Goal: Task Accomplishment & Management: Manage account settings

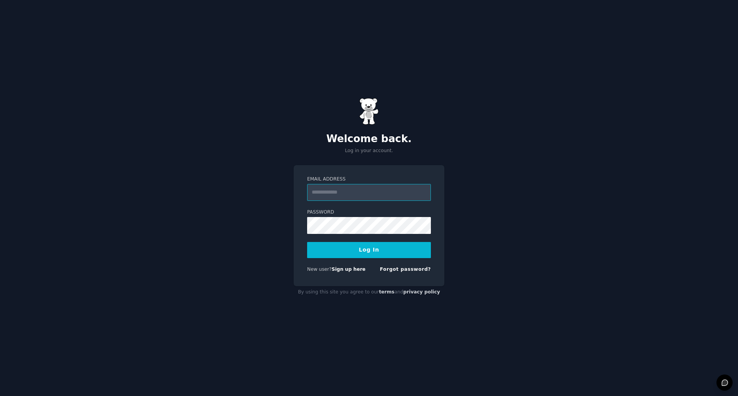
click at [323, 188] on input "Email Address" at bounding box center [369, 192] width 124 height 17
type input "**********"
click at [307, 242] on button "Log In" at bounding box center [369, 250] width 124 height 16
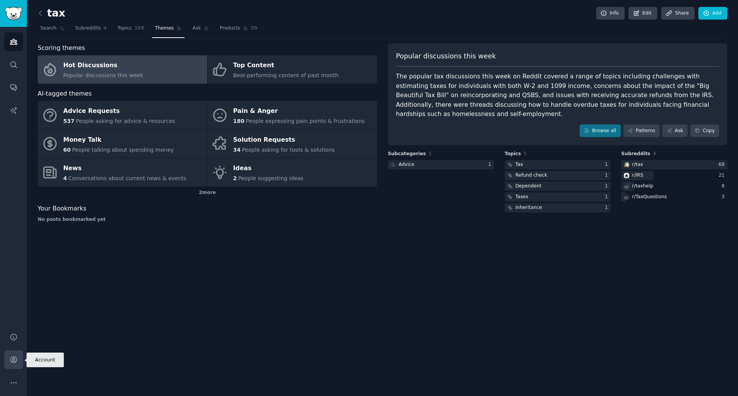
click at [12, 360] on icon "Sidebar" at bounding box center [13, 360] width 6 height 6
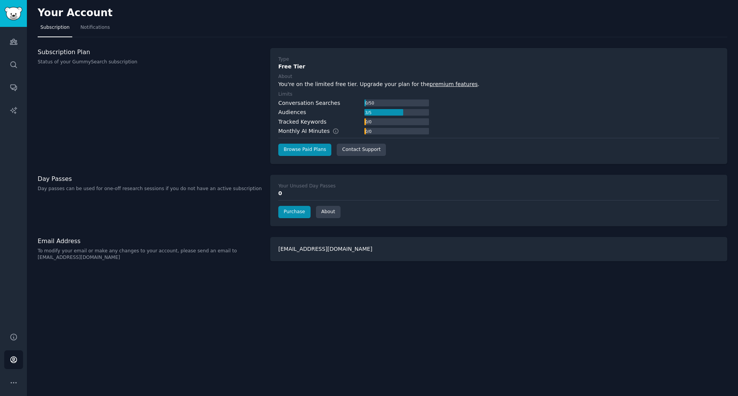
click at [76, 59] on p "Status of your GummySearch subscription" at bounding box center [150, 62] width 224 height 7
click at [74, 186] on p "Day passes can be used for one-off research sessions if you do not have an acti…" at bounding box center [150, 189] width 224 height 7
click at [430, 85] on link "premium features" at bounding box center [454, 84] width 48 height 6
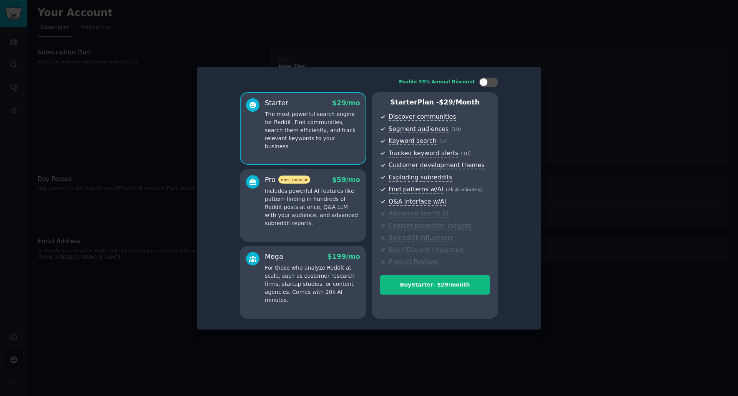
click at [265, 202] on p "Includes powerful AI features like pattern-finding in hundreds of Reddit posts …" at bounding box center [312, 207] width 95 height 40
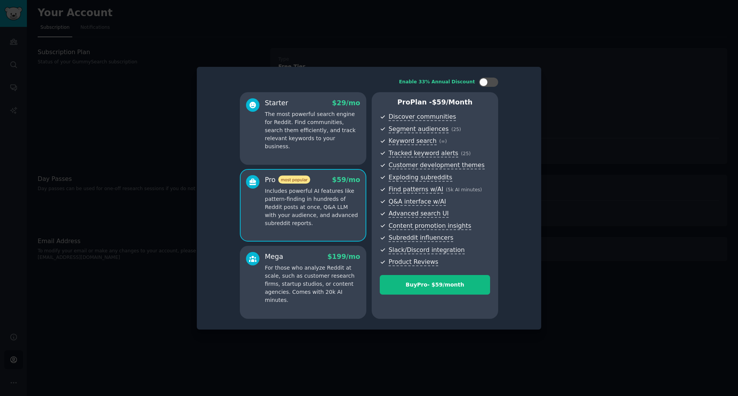
click at [255, 134] on div at bounding box center [252, 124] width 13 height 53
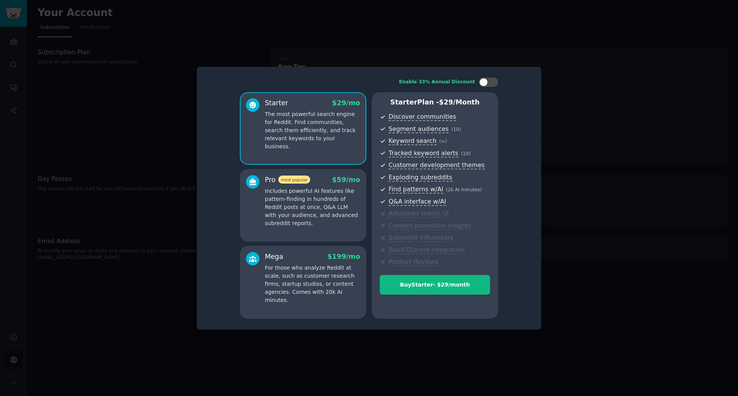
click at [257, 213] on div at bounding box center [252, 201] width 13 height 53
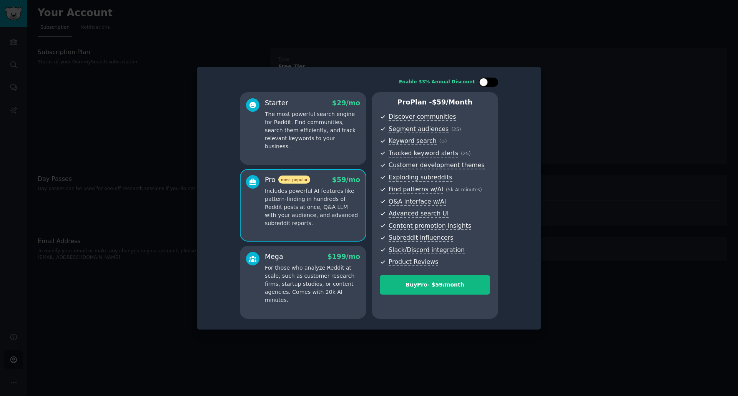
click at [488, 84] on div at bounding box center [488, 82] width 19 height 9
click at [486, 83] on div at bounding box center [484, 82] width 5 height 4
checkbox input "false"
click at [153, 68] on div at bounding box center [369, 198] width 738 height 396
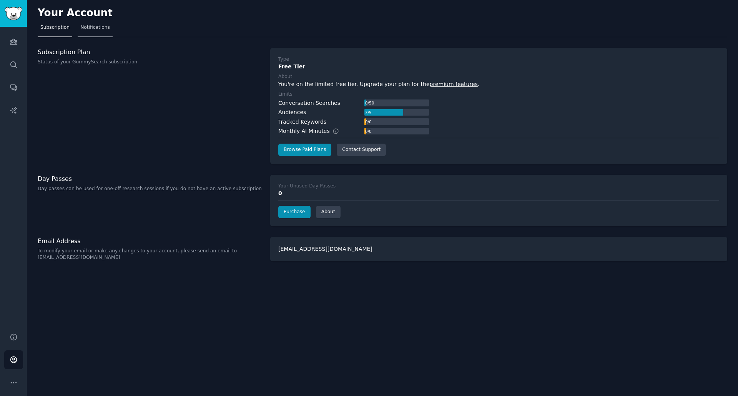
click at [85, 28] on span "Notifications" at bounding box center [95, 27] width 30 height 7
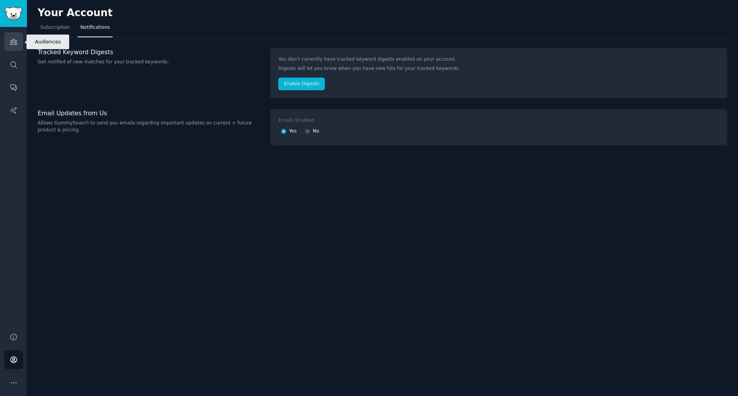
click at [15, 44] on icon "Sidebar" at bounding box center [13, 41] width 7 height 5
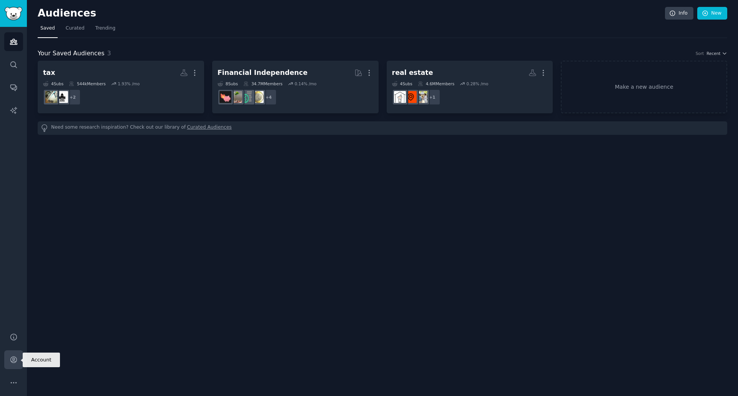
click at [18, 363] on link "Account" at bounding box center [13, 359] width 19 height 19
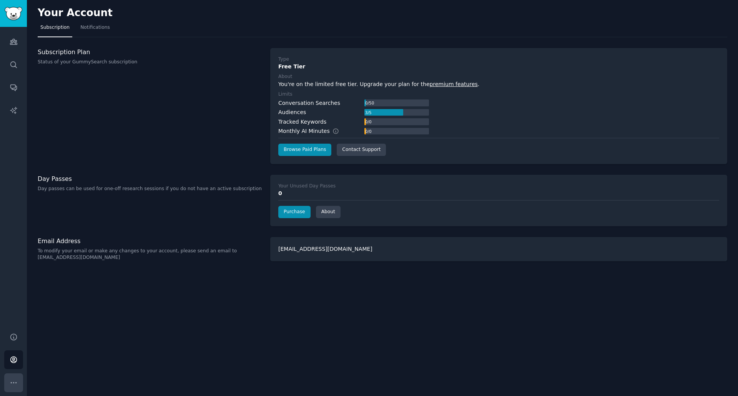
click at [11, 382] on icon "Sidebar" at bounding box center [14, 383] width 8 height 8
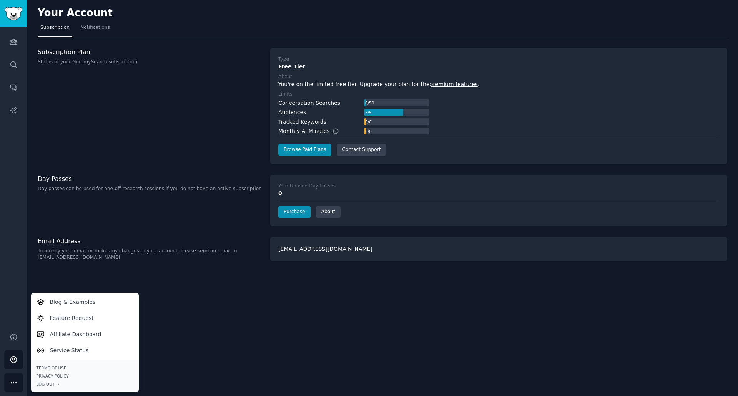
click at [314, 330] on div "Your Account Subscription Notifications Subscription Plan Status of your GummyS…" at bounding box center [382, 198] width 711 height 396
